Goal: Task Accomplishment & Management: Use online tool/utility

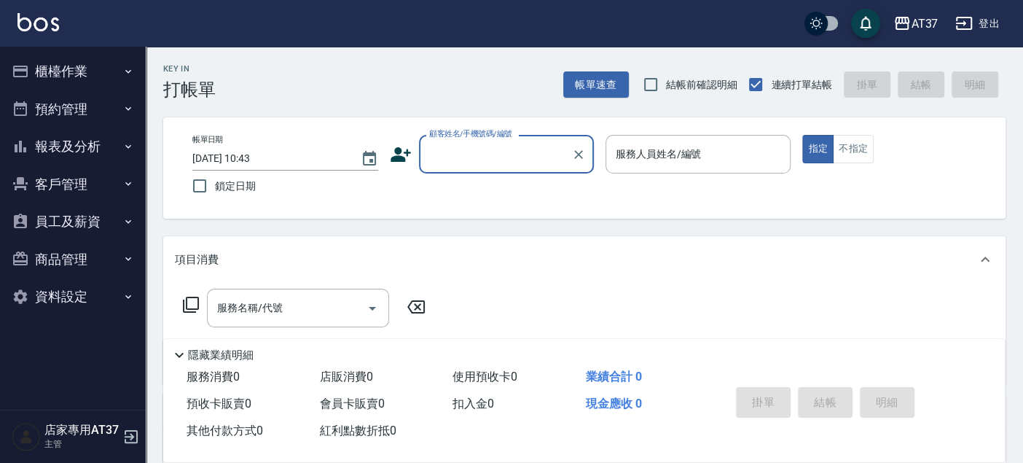
click at [77, 74] on button "櫃檯作業" at bounding box center [73, 71] width 134 height 38
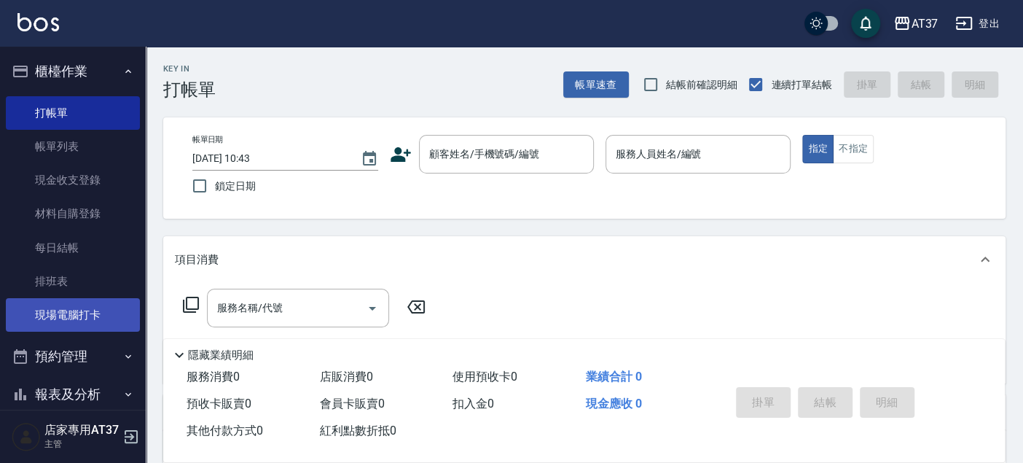
click at [85, 310] on link "現場電腦打卡" at bounding box center [73, 315] width 134 height 34
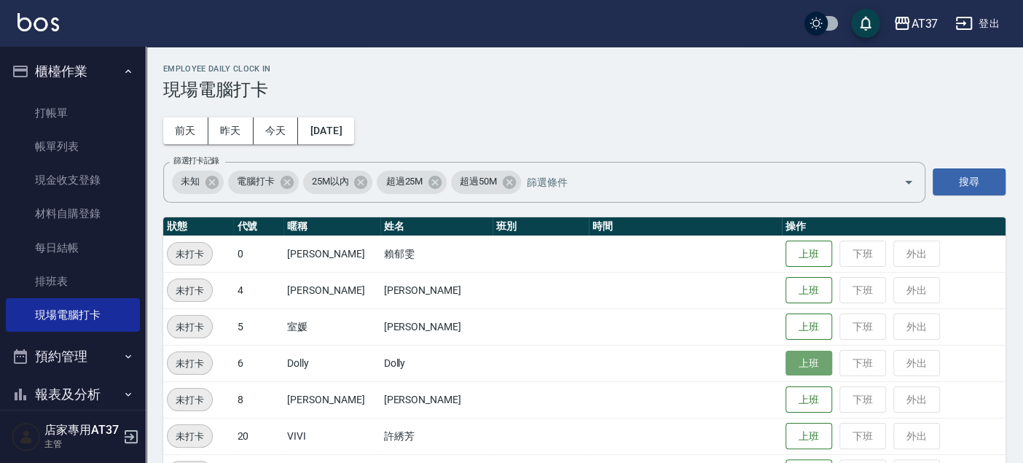
click at [787, 366] on button "上班" at bounding box center [809, 364] width 47 height 26
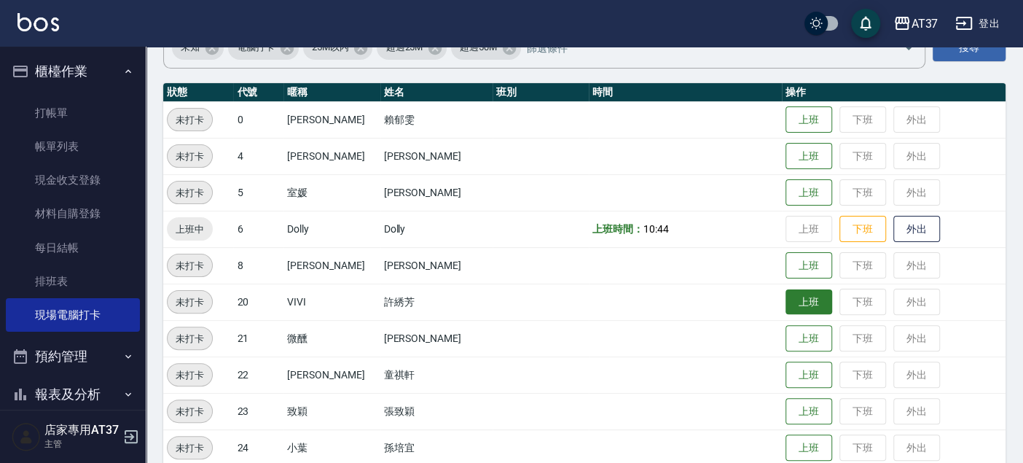
scroll to position [162, 0]
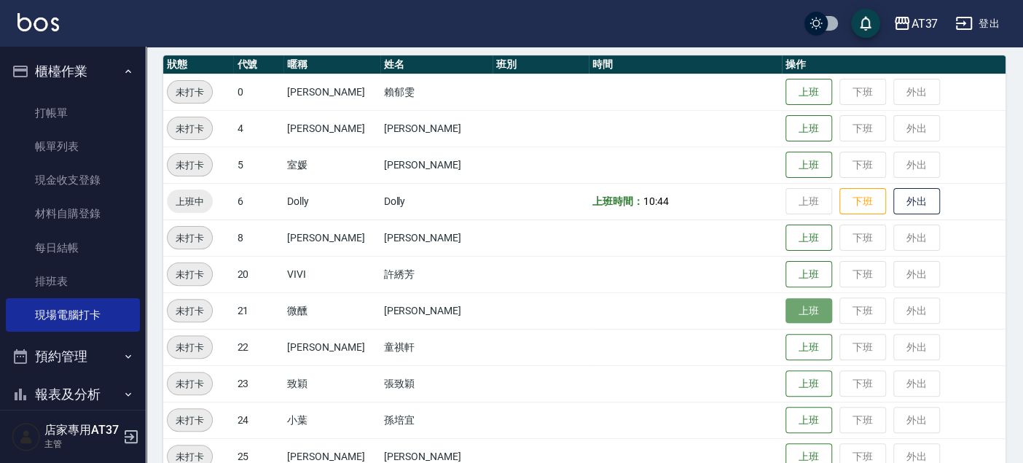
click at [798, 307] on button "上班" at bounding box center [809, 311] width 47 height 26
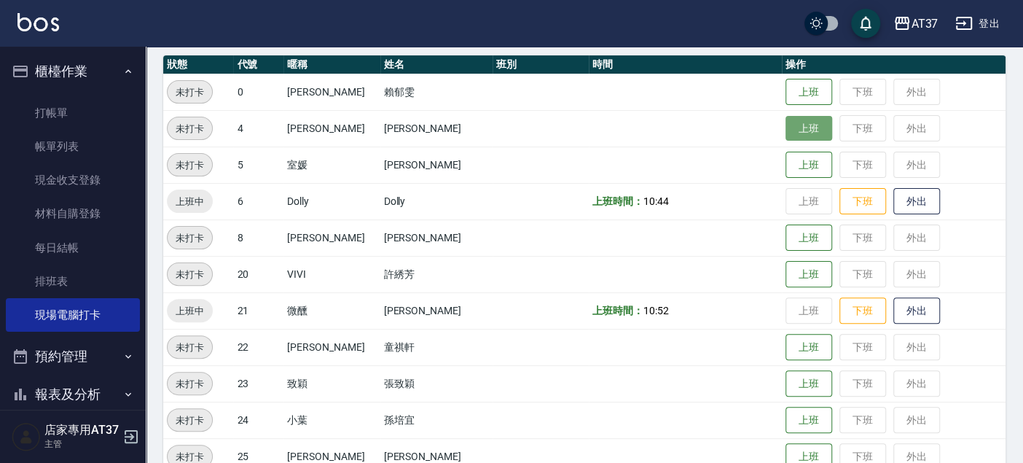
click at [800, 118] on button "上班" at bounding box center [809, 129] width 47 height 26
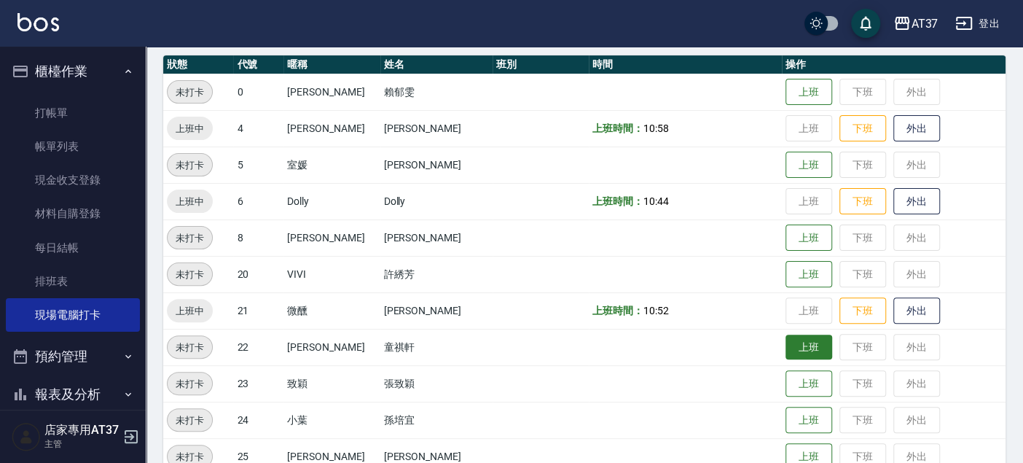
click at [794, 344] on button "上班" at bounding box center [809, 348] width 47 height 26
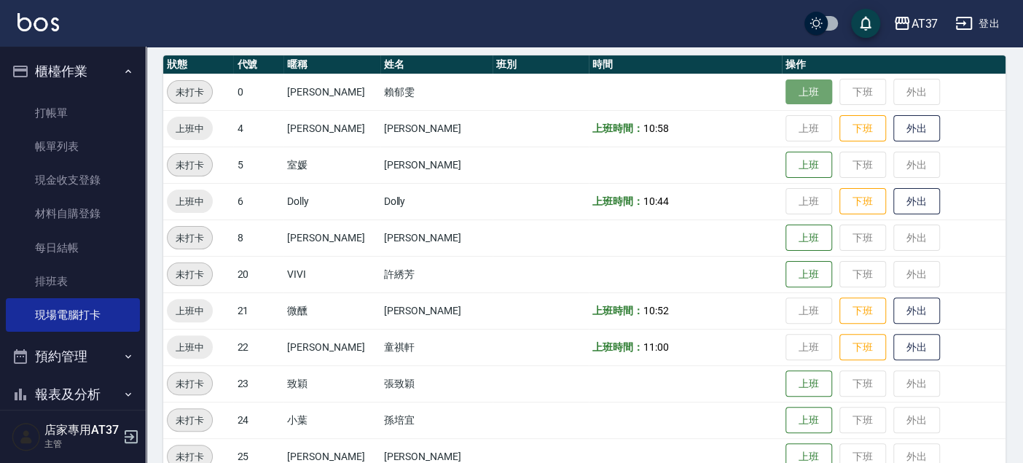
click at [786, 98] on button "上班" at bounding box center [809, 92] width 47 height 26
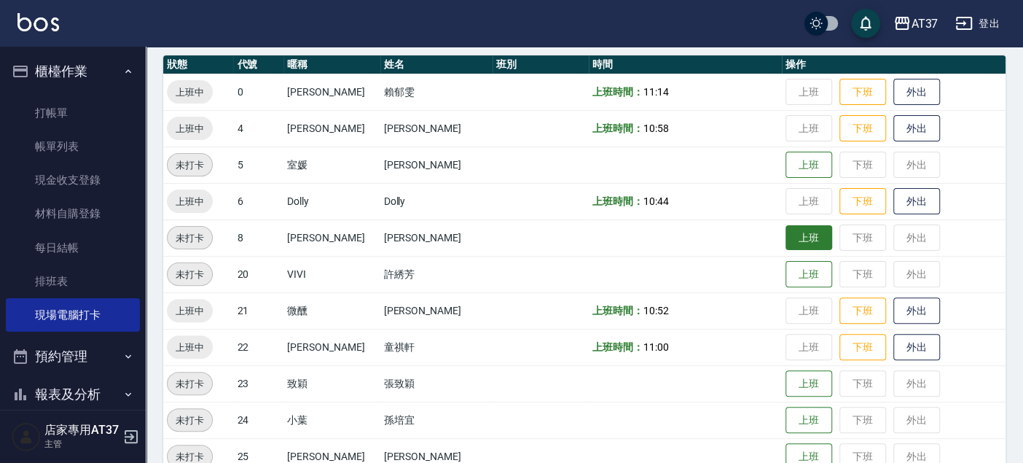
click at [808, 241] on button "上班" at bounding box center [809, 238] width 47 height 26
